Goal: Browse casually: Explore the website without a specific task or goal

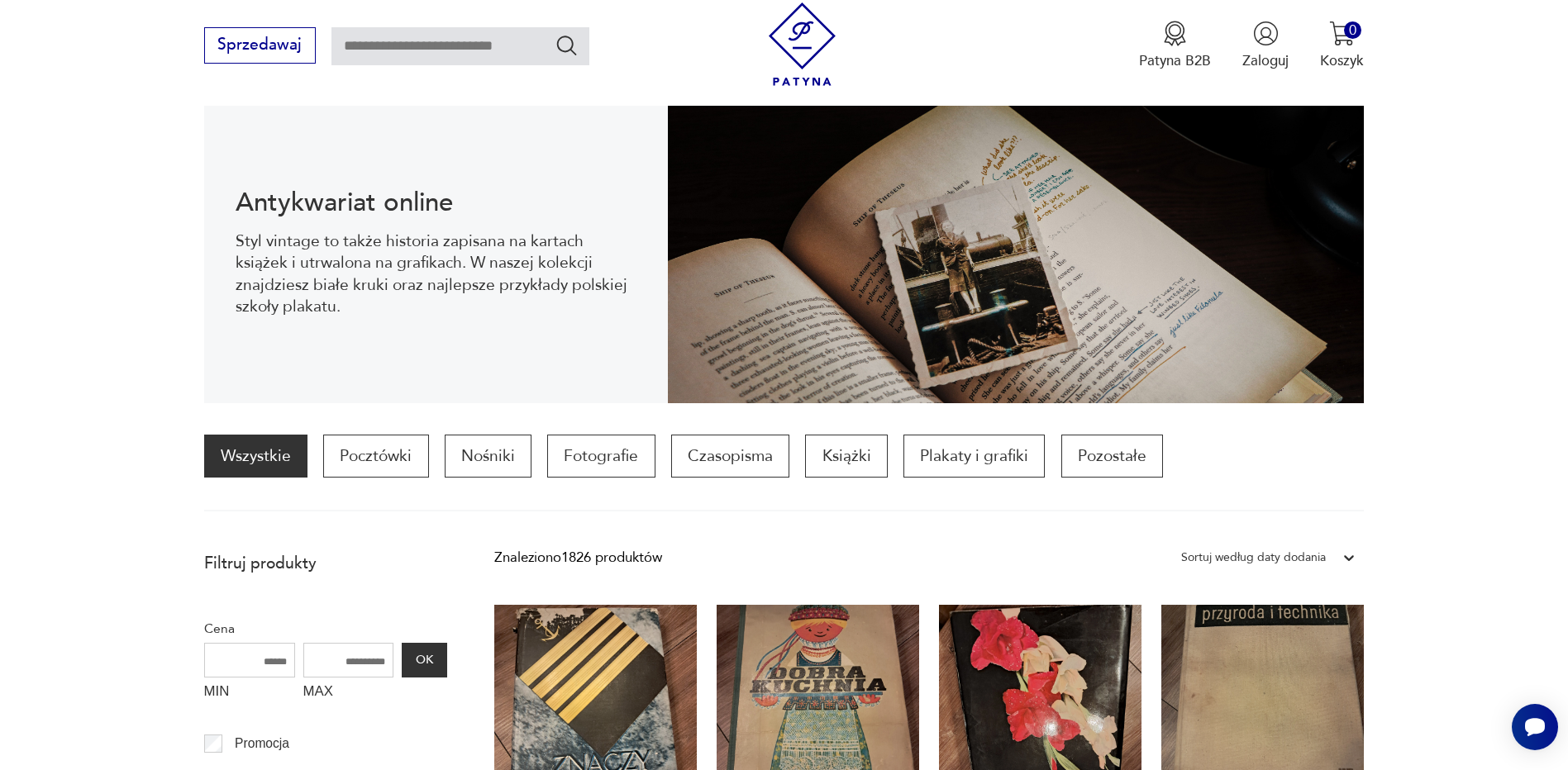
scroll to position [467, 0]
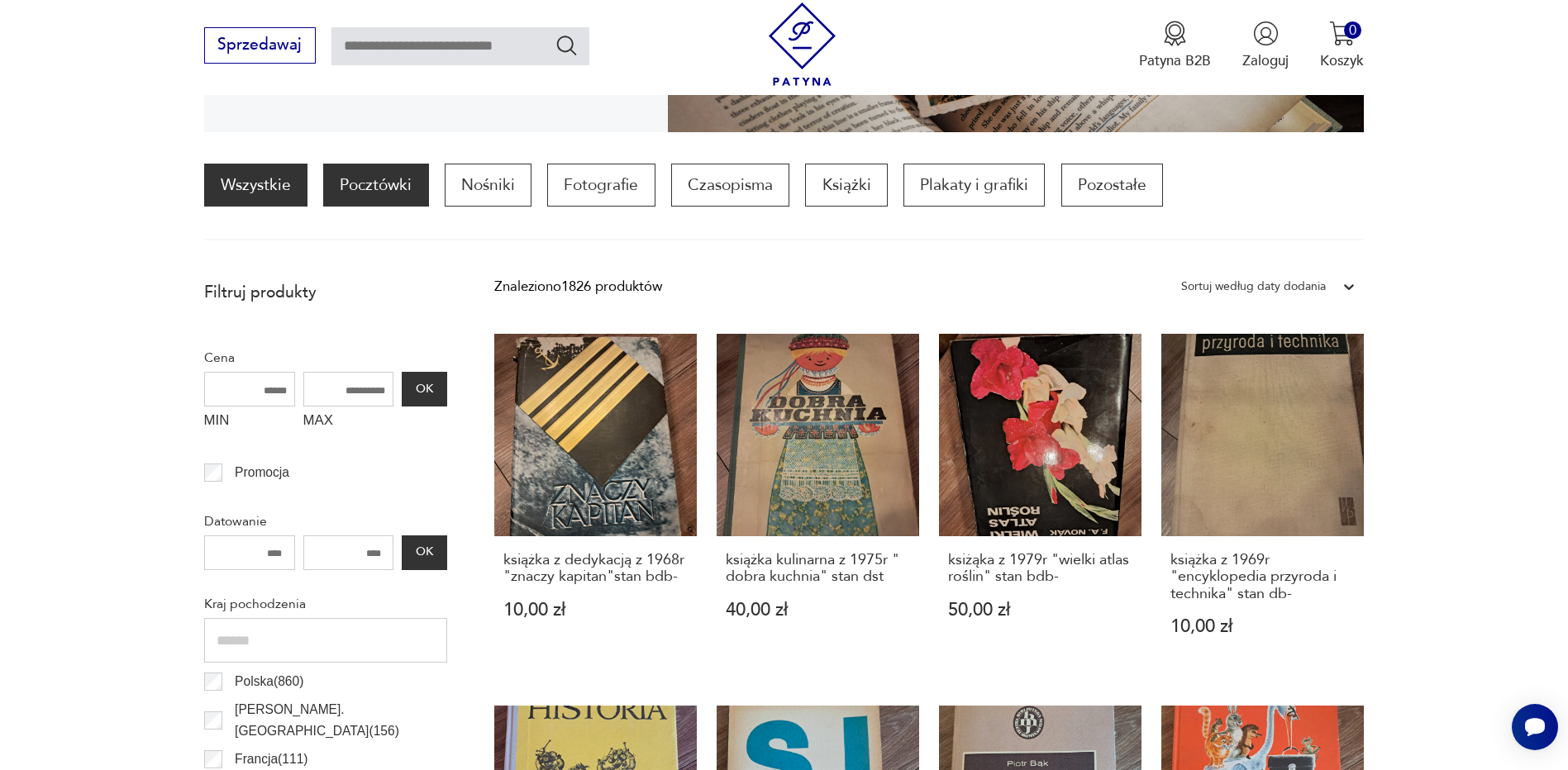
click at [387, 177] on p "Pocztówki" at bounding box center [375, 185] width 105 height 43
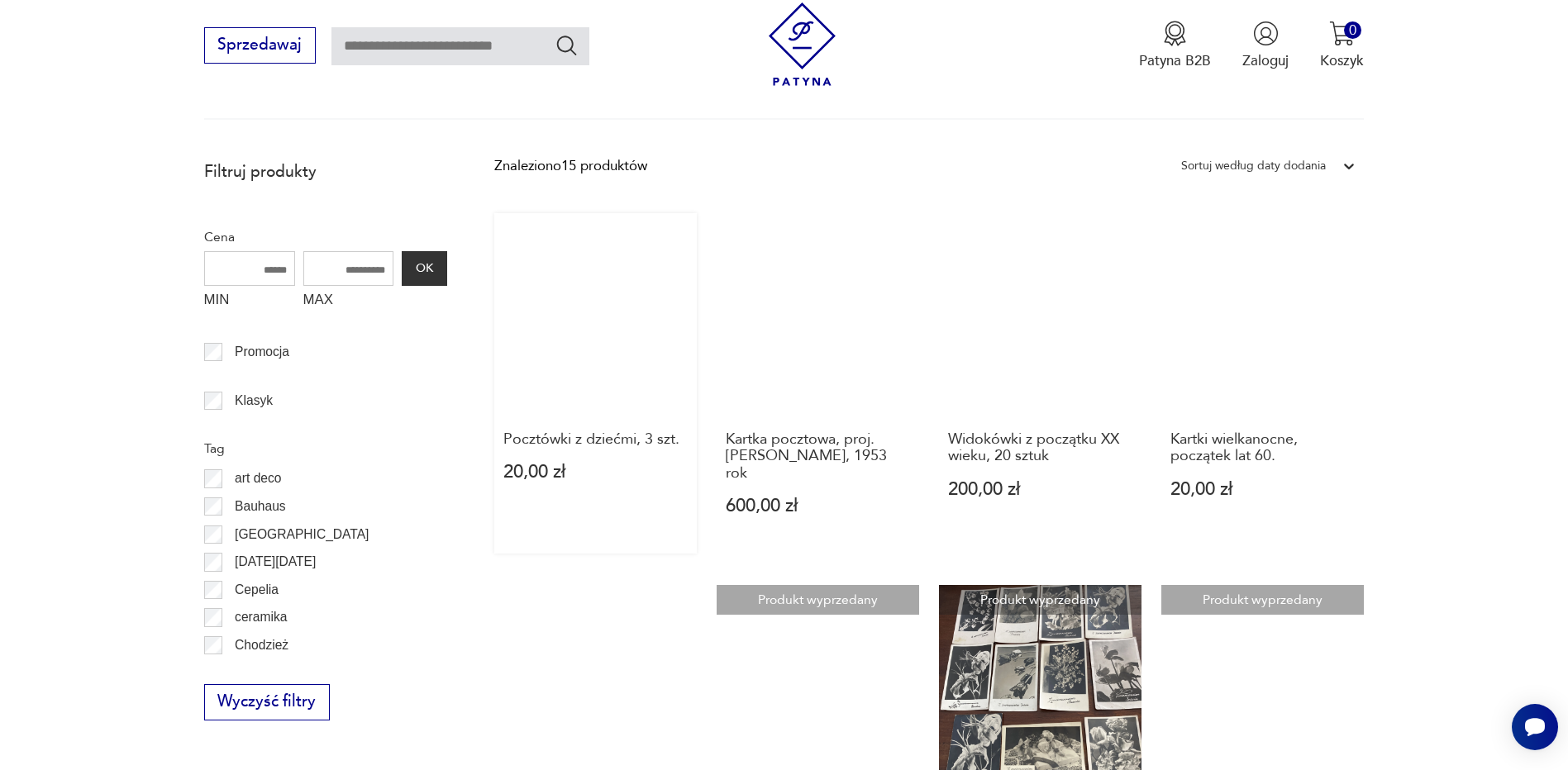
scroll to position [408, 0]
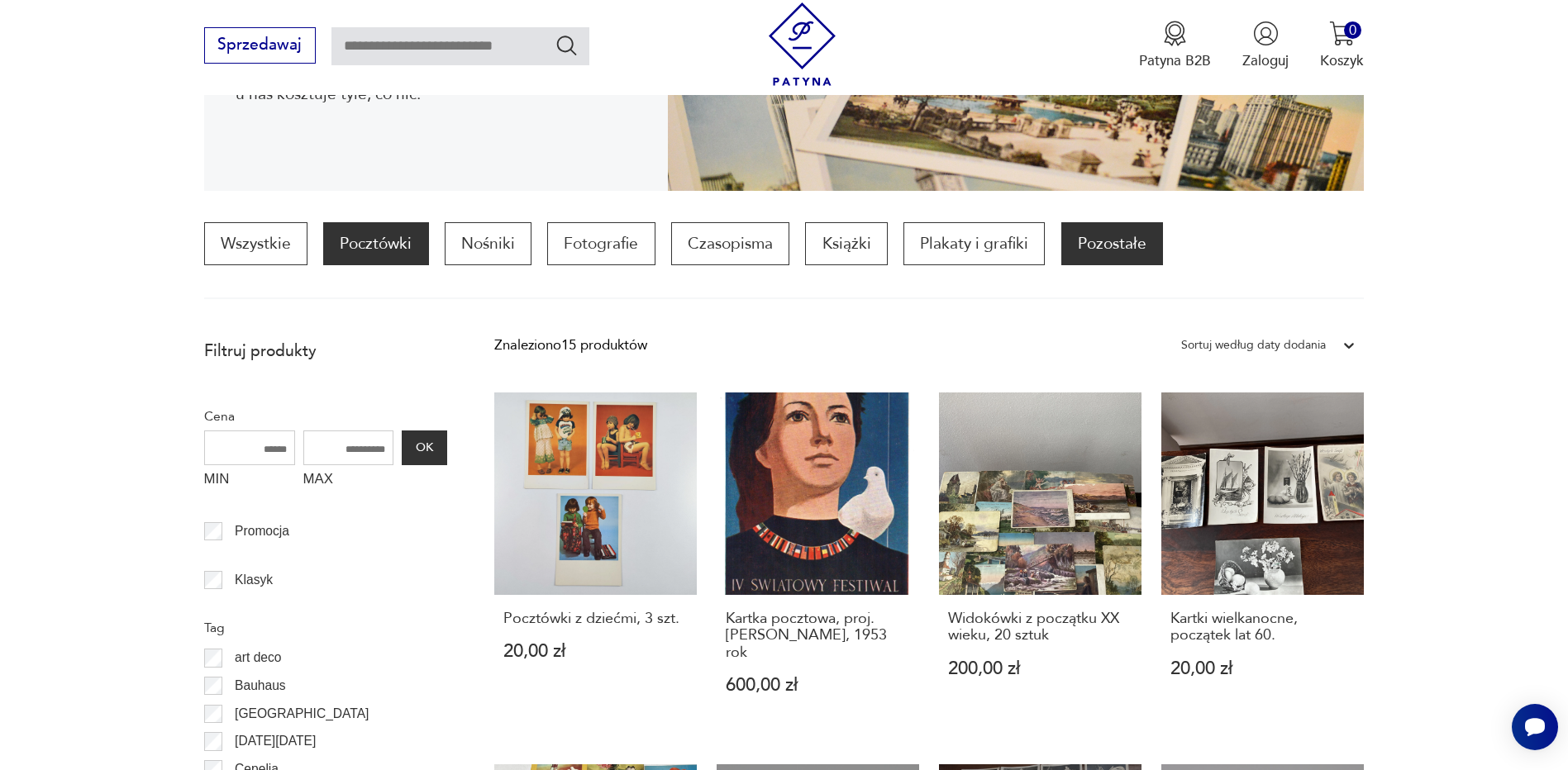
click at [1088, 229] on p "Pozostałe" at bounding box center [1112, 244] width 101 height 43
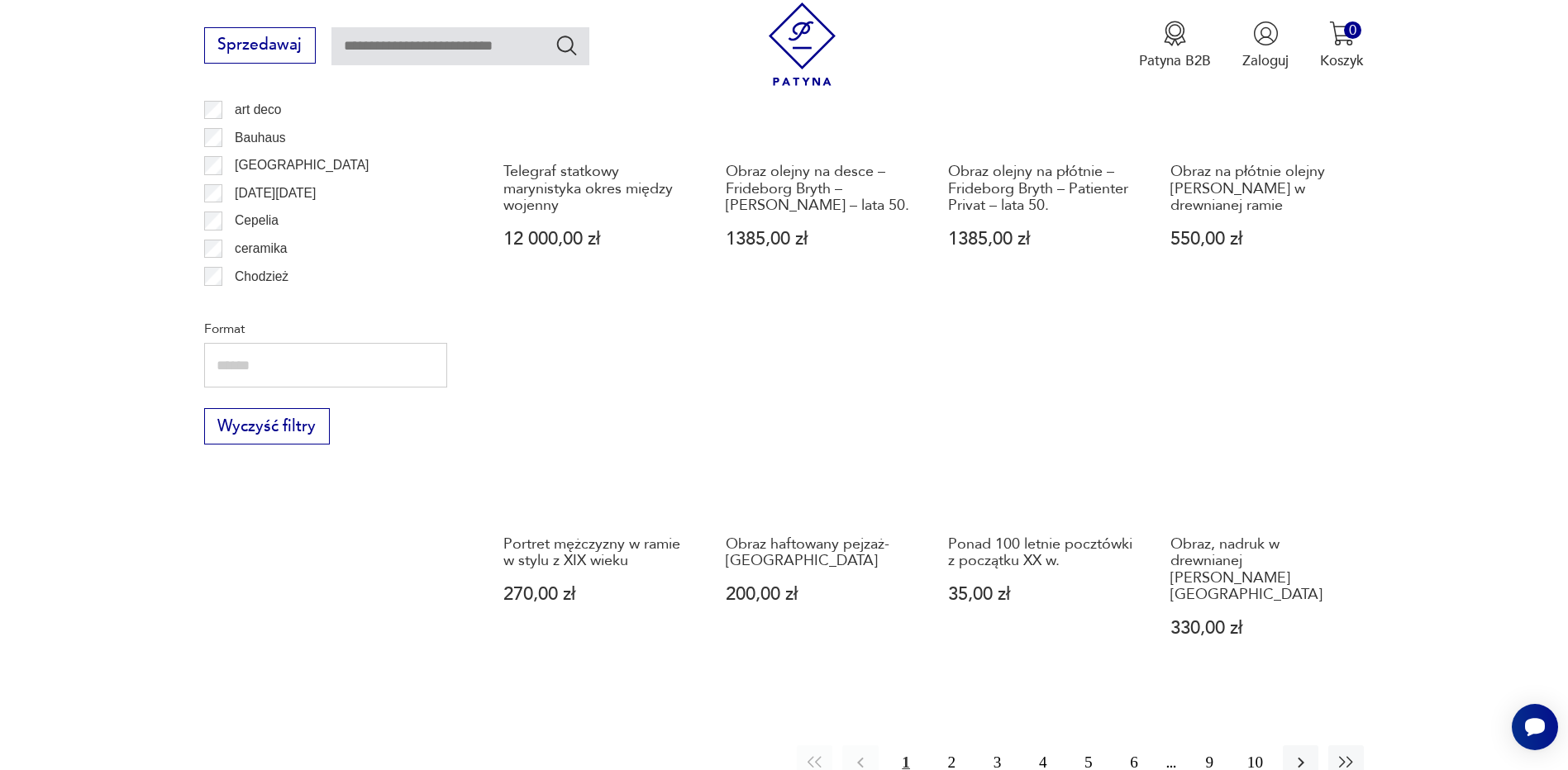
scroll to position [1813, 0]
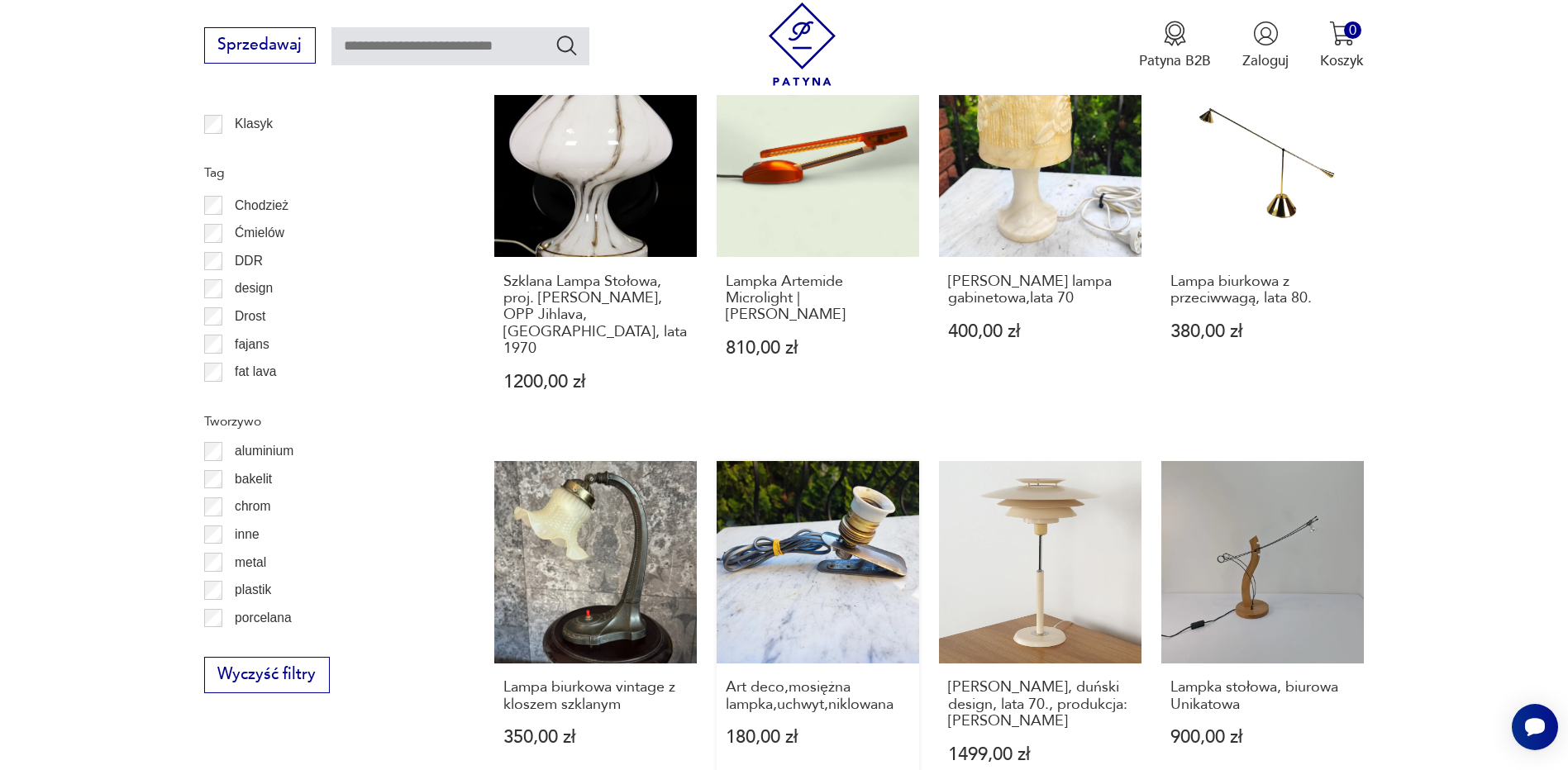
scroll to position [1624, 0]
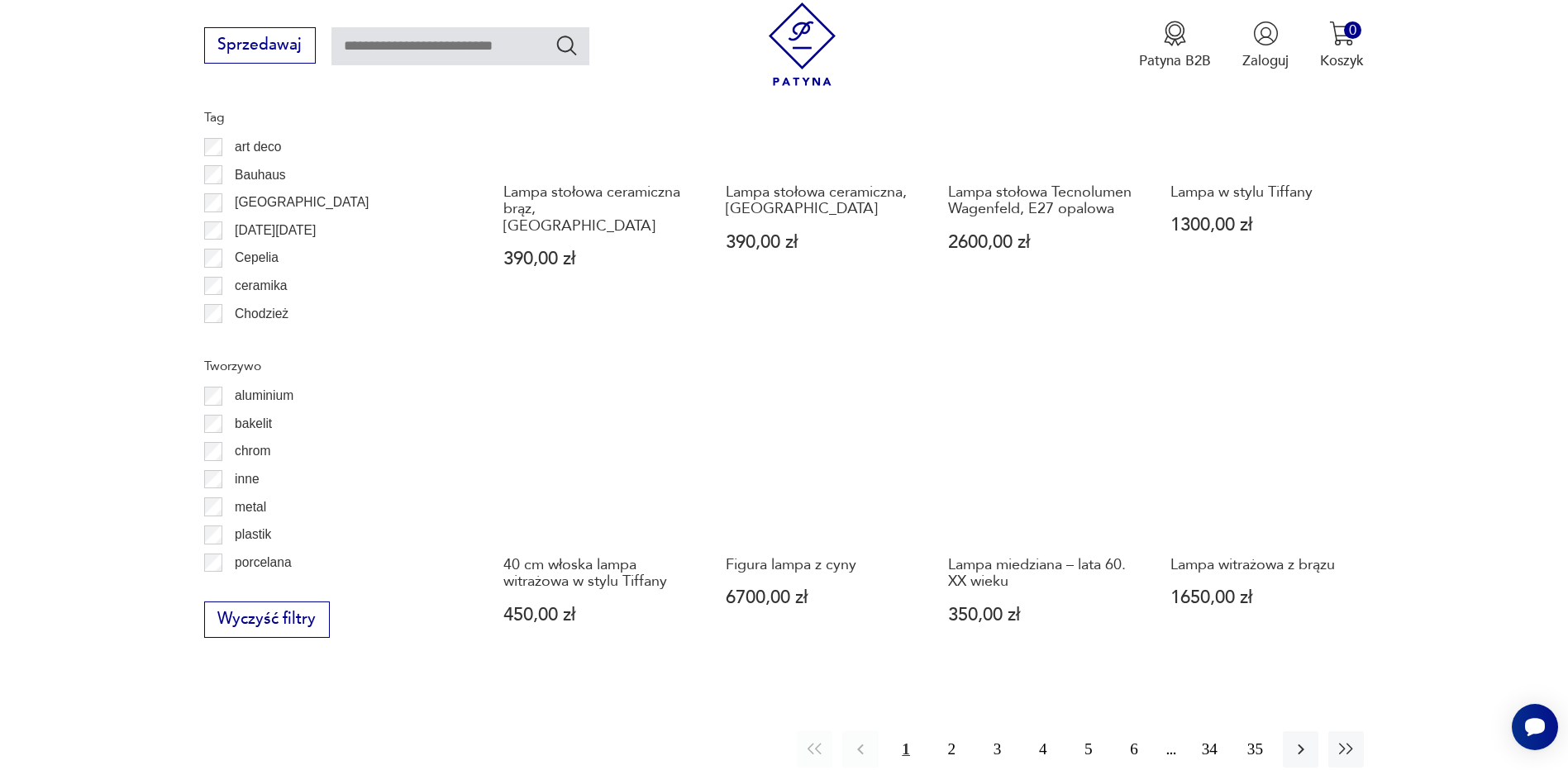
scroll to position [1706, 0]
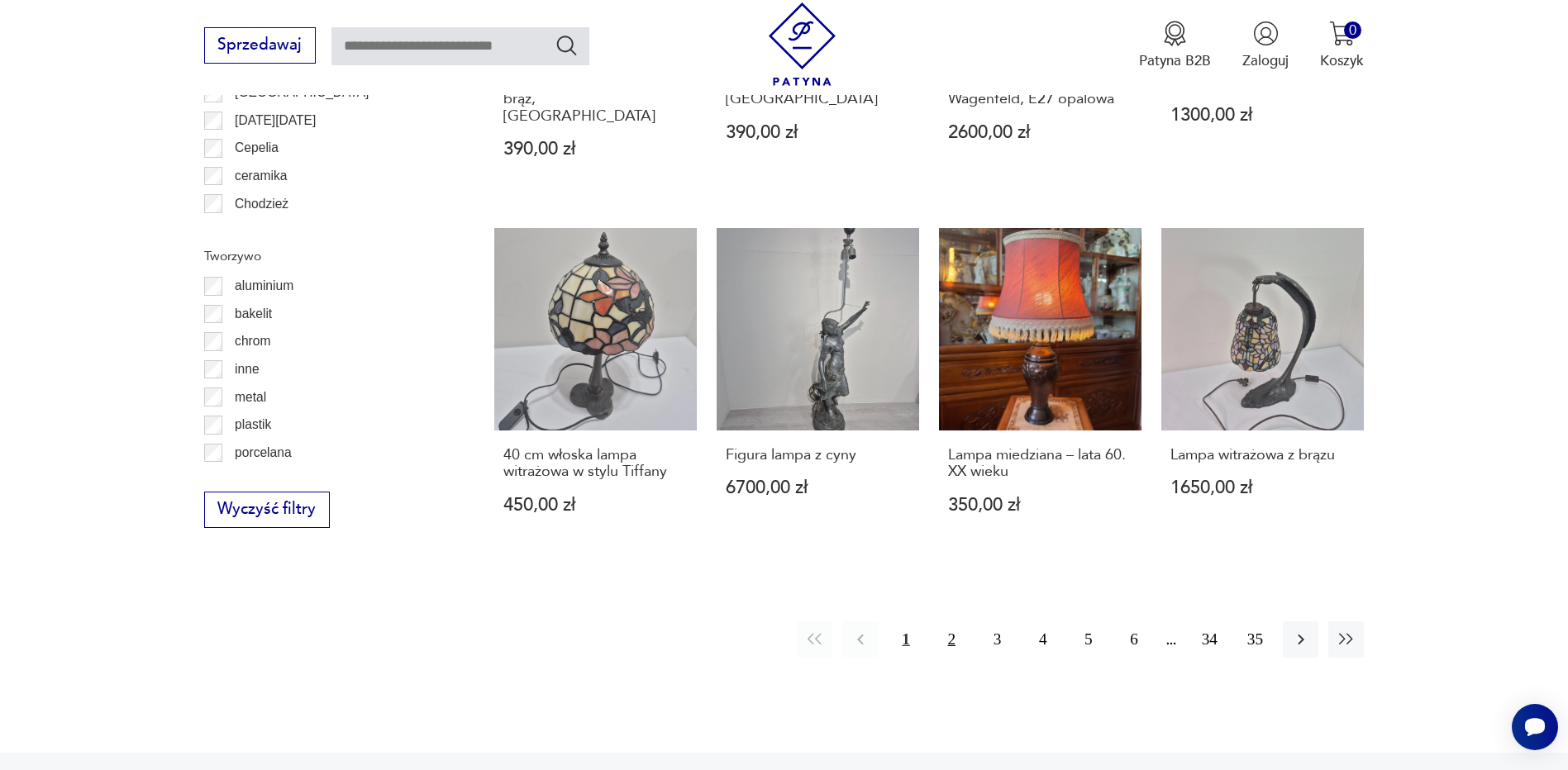
click at [958, 622] on button "2" at bounding box center [952, 639] width 36 height 36
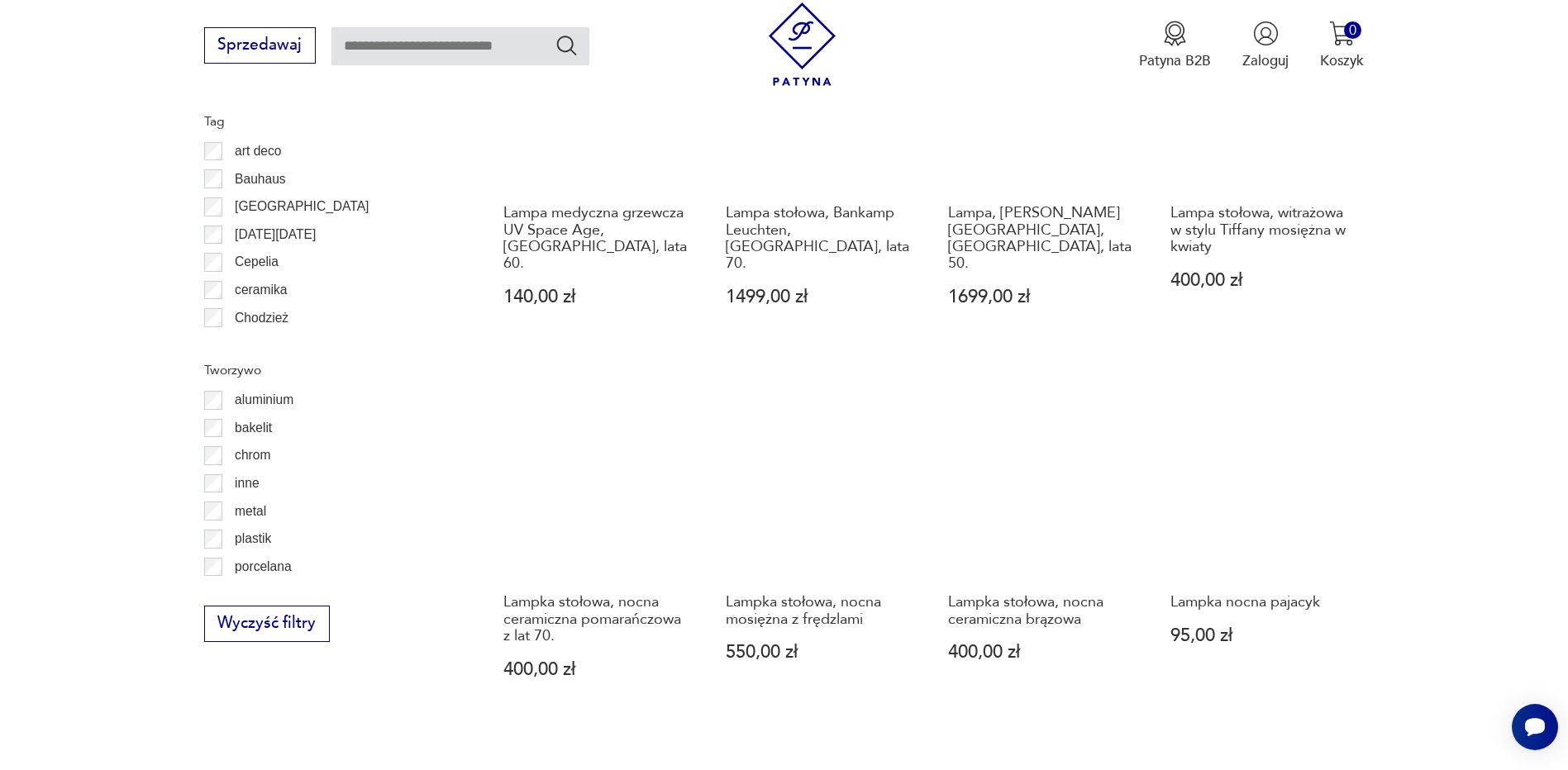
scroll to position [1648, 0]
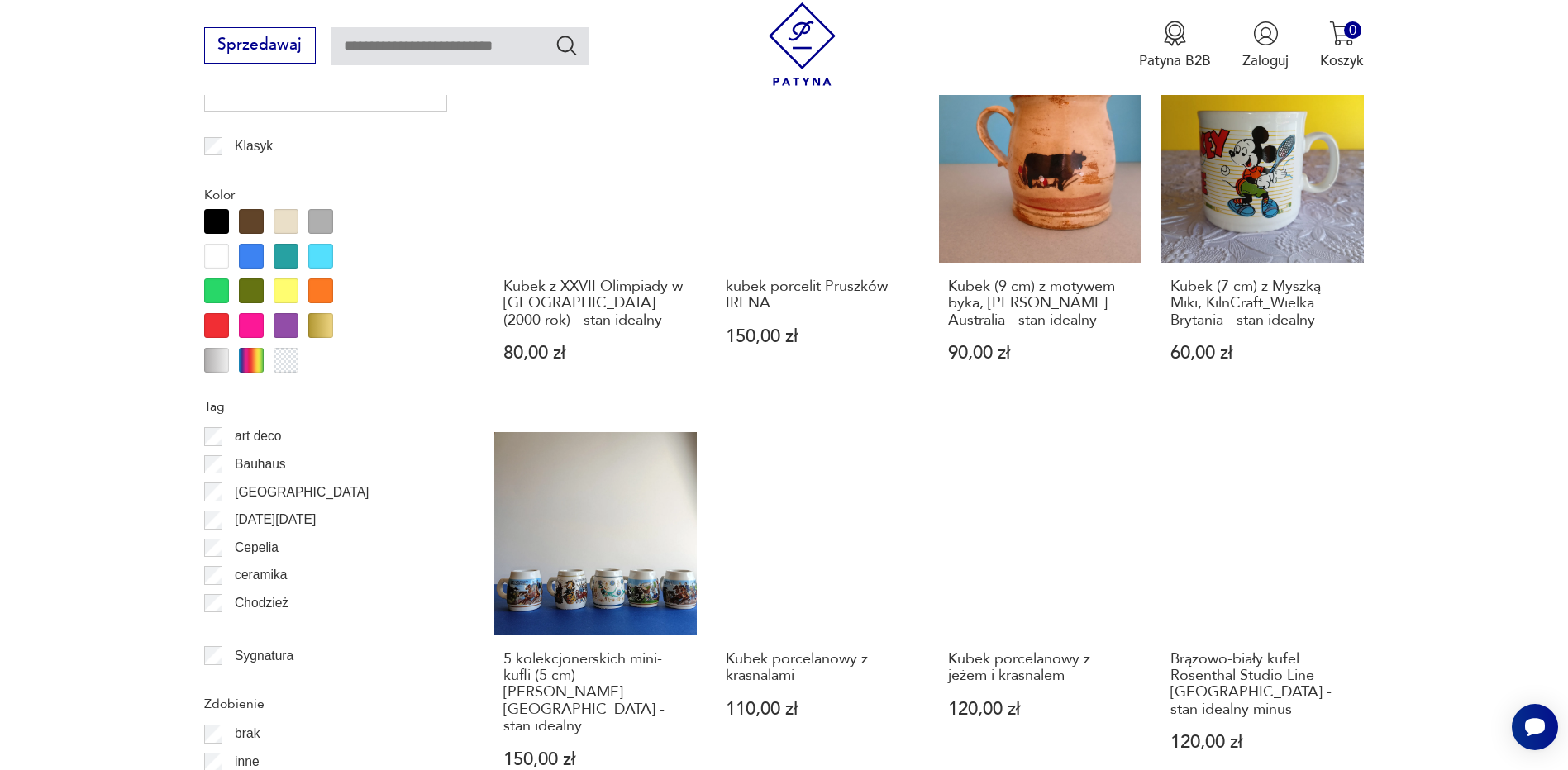
scroll to position [1706, 0]
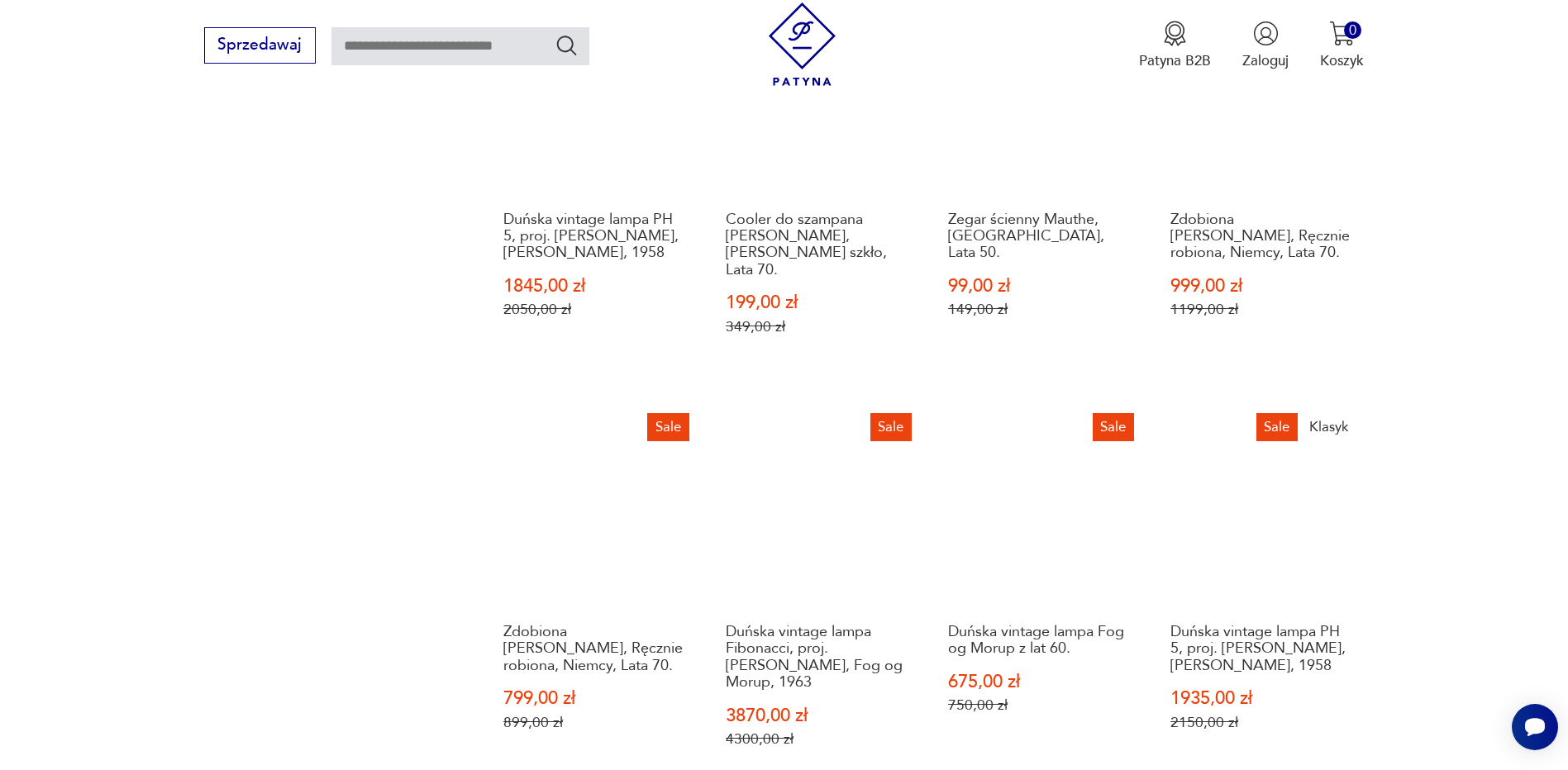
scroll to position [1352, 0]
